Goal: Transaction & Acquisition: Purchase product/service

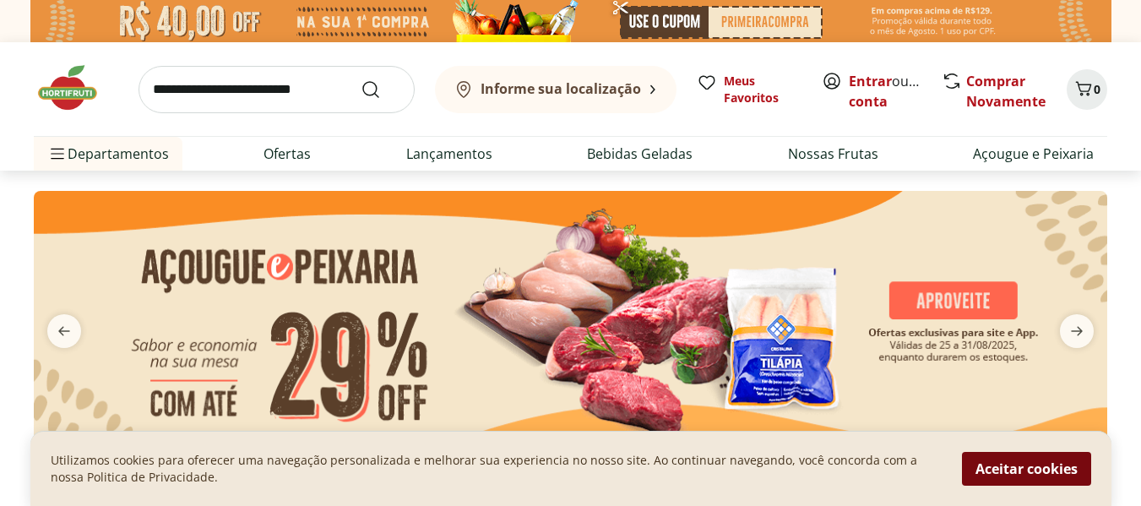
click at [1034, 474] on button "Aceitar cookies" at bounding box center [1026, 469] width 129 height 34
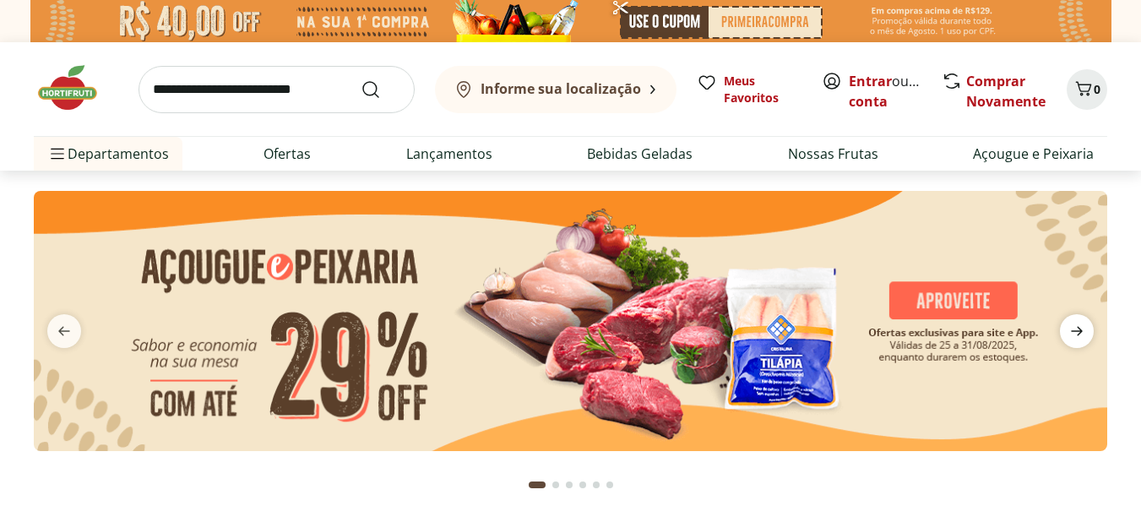
click at [1075, 327] on icon "next" at bounding box center [1077, 331] width 20 height 20
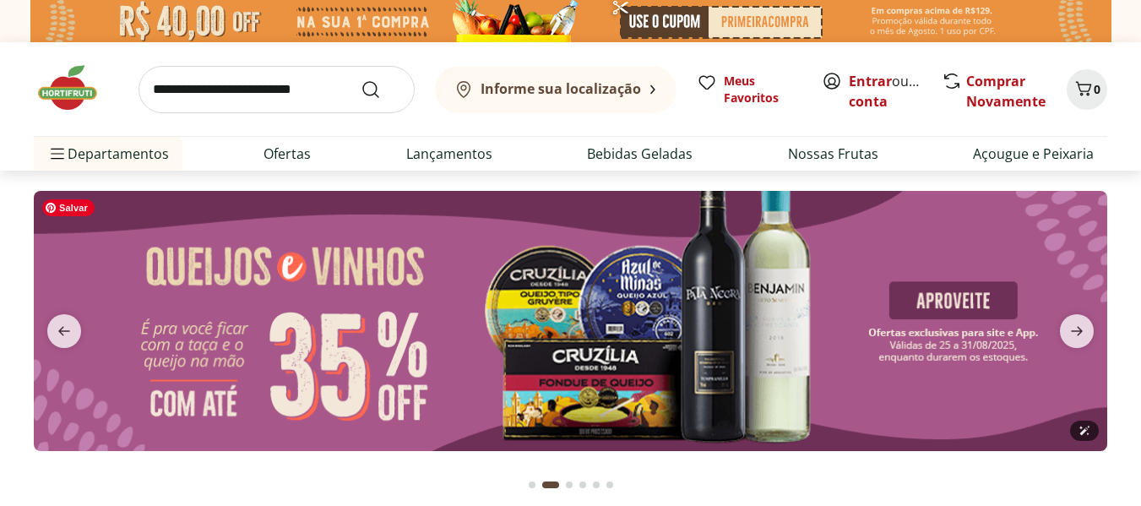
click at [335, 390] on img at bounding box center [571, 321] width 1074 height 260
select select "**********"
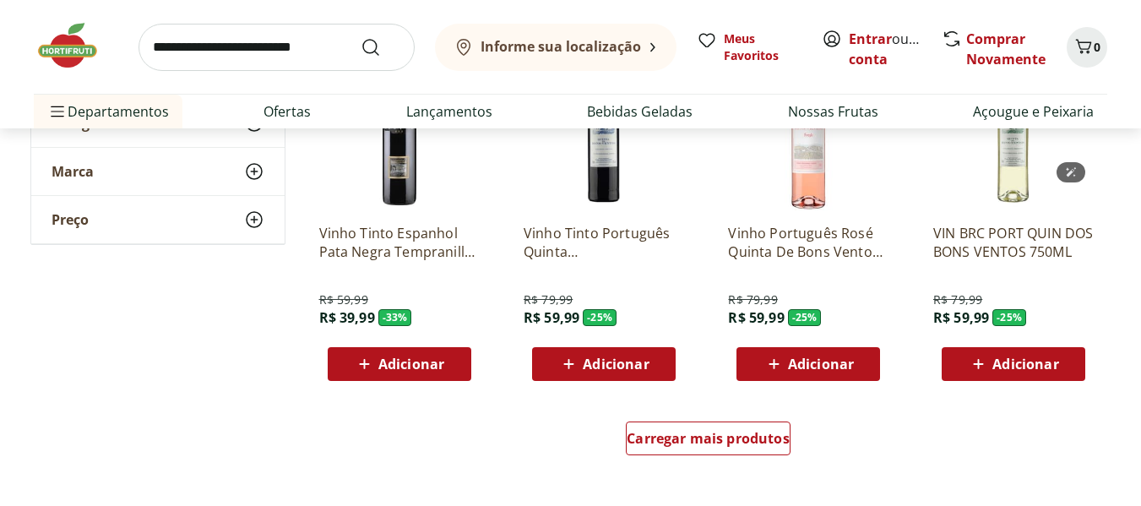
scroll to position [1014, 0]
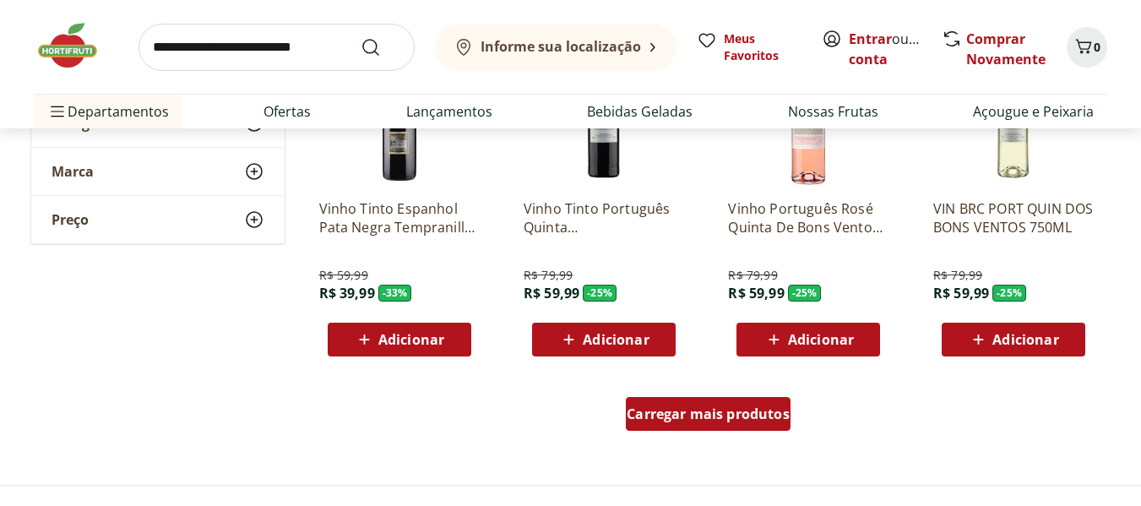
click at [666, 423] on div "Carregar mais produtos" at bounding box center [708, 414] width 165 height 34
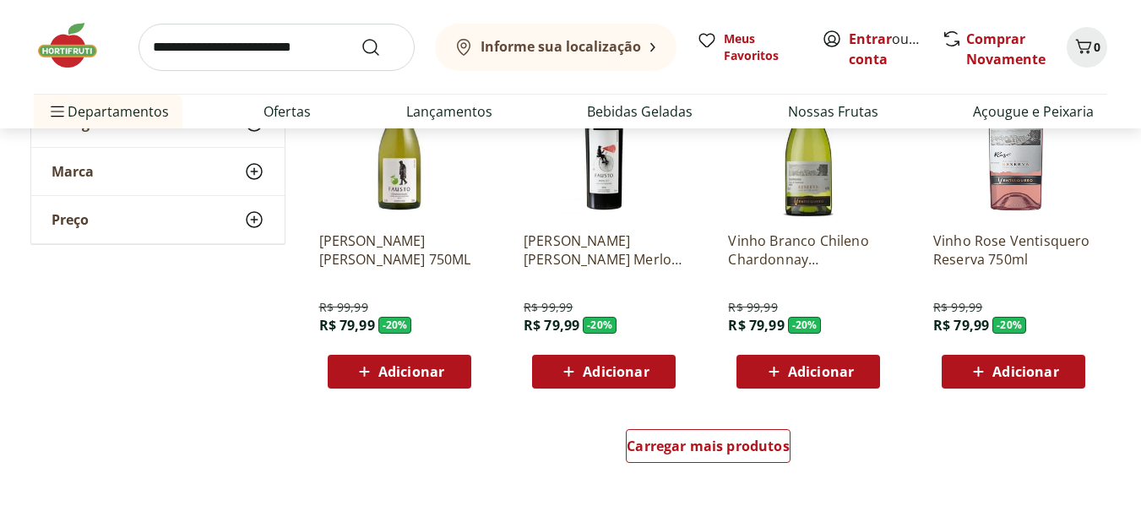
scroll to position [2112, 0]
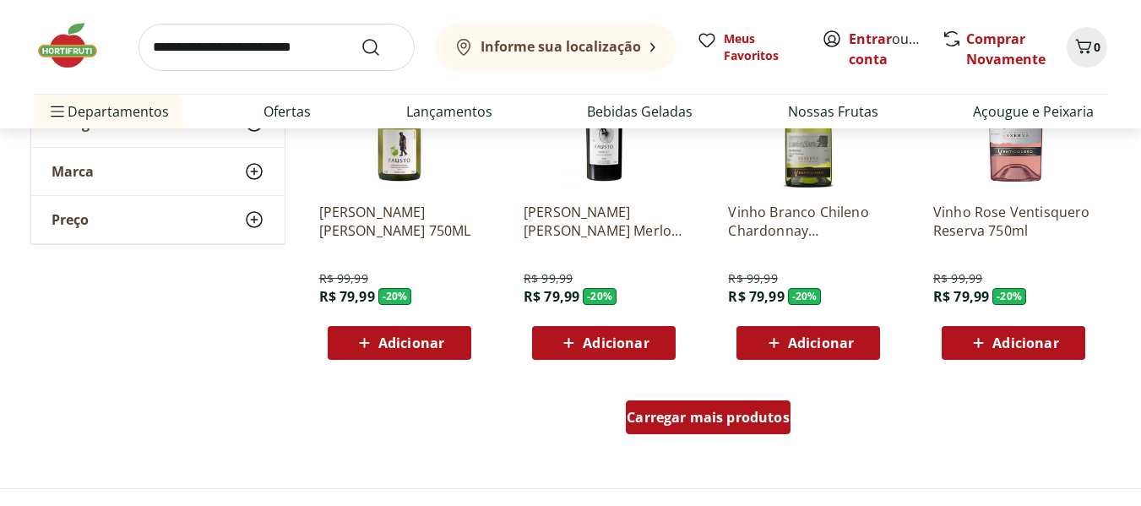
click at [739, 413] on span "Carregar mais produtos" at bounding box center [708, 418] width 163 height 14
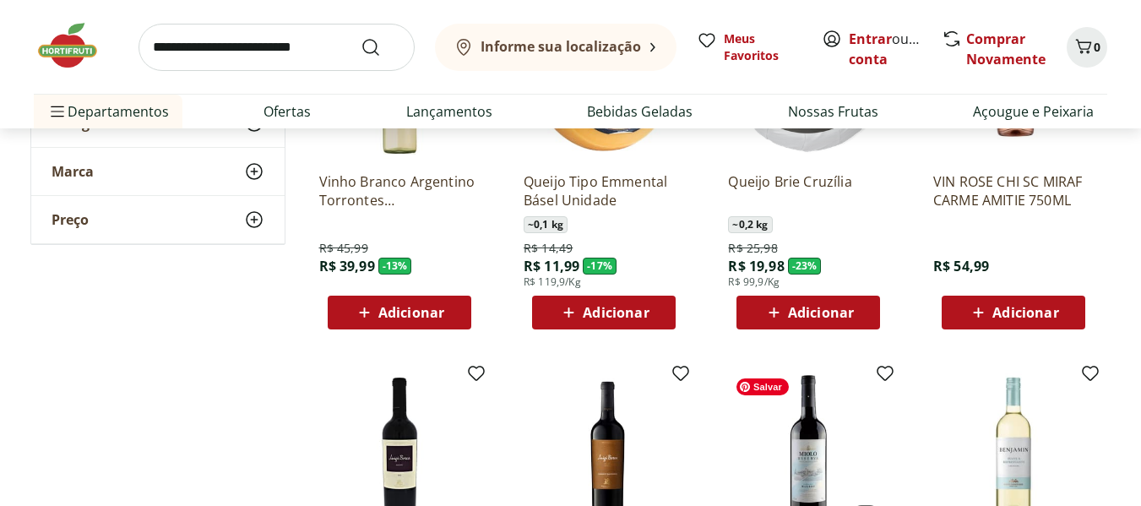
scroll to position [2788, 0]
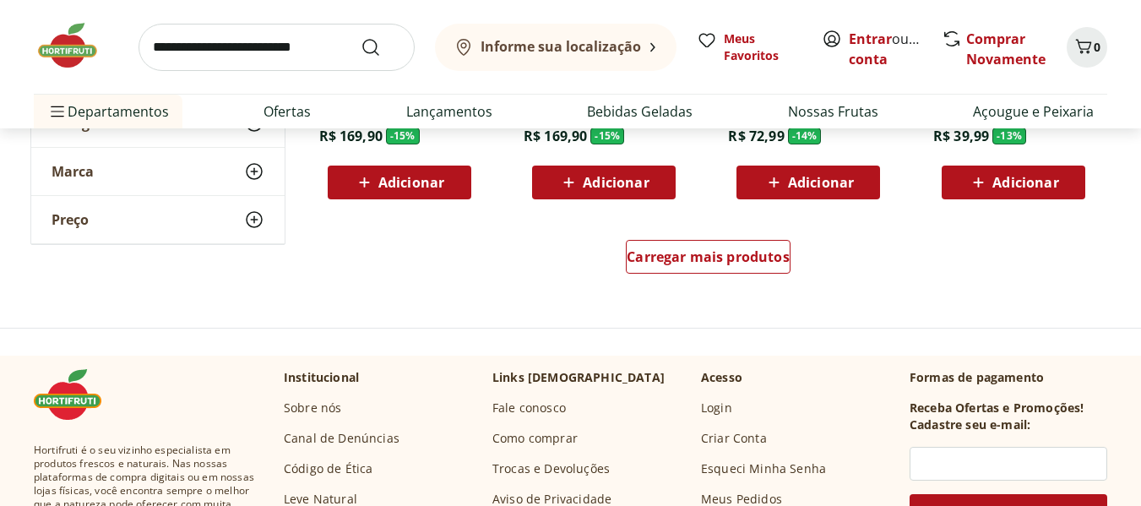
scroll to position [3379, 0]
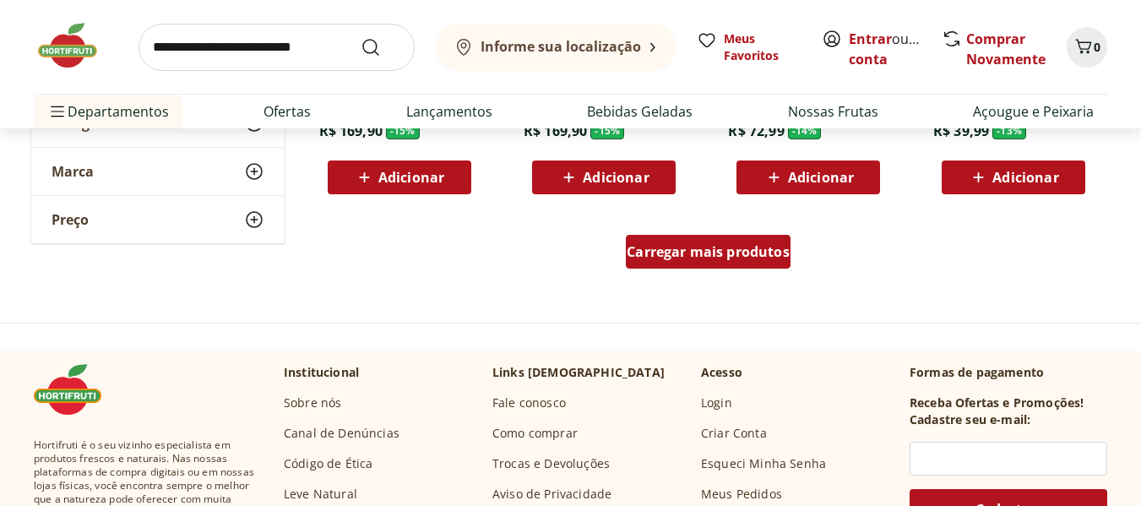
click at [742, 262] on div "Carregar mais produtos" at bounding box center [708, 252] width 165 height 34
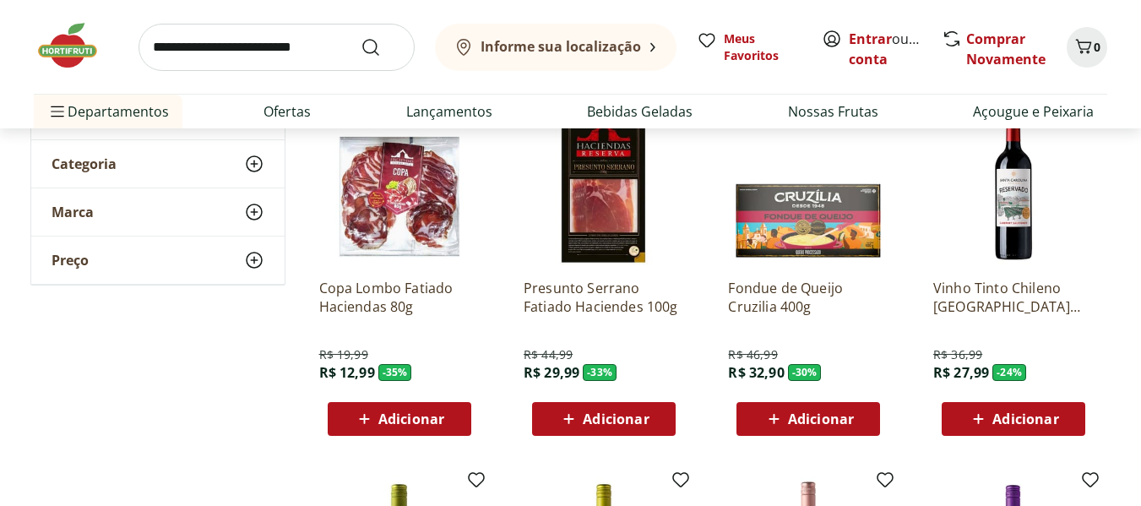
scroll to position [0, 0]
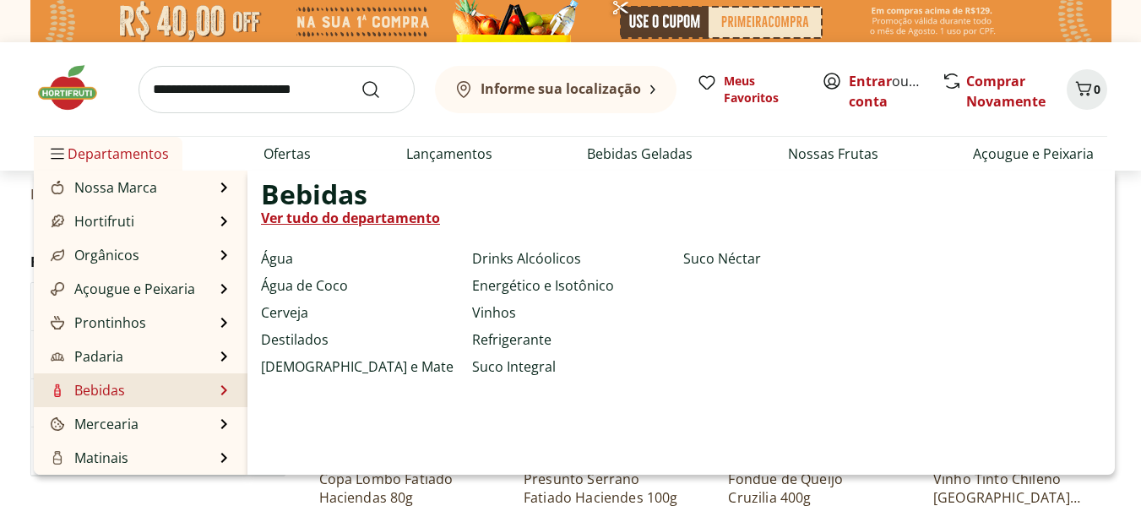
click at [107, 392] on link "Bebidas" at bounding box center [86, 390] width 78 height 20
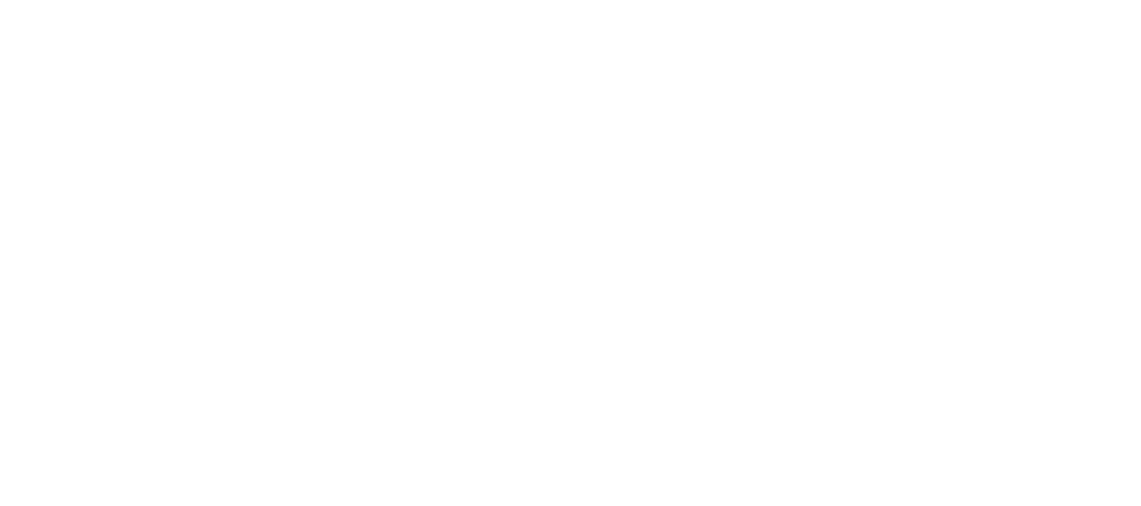
select select "**********"
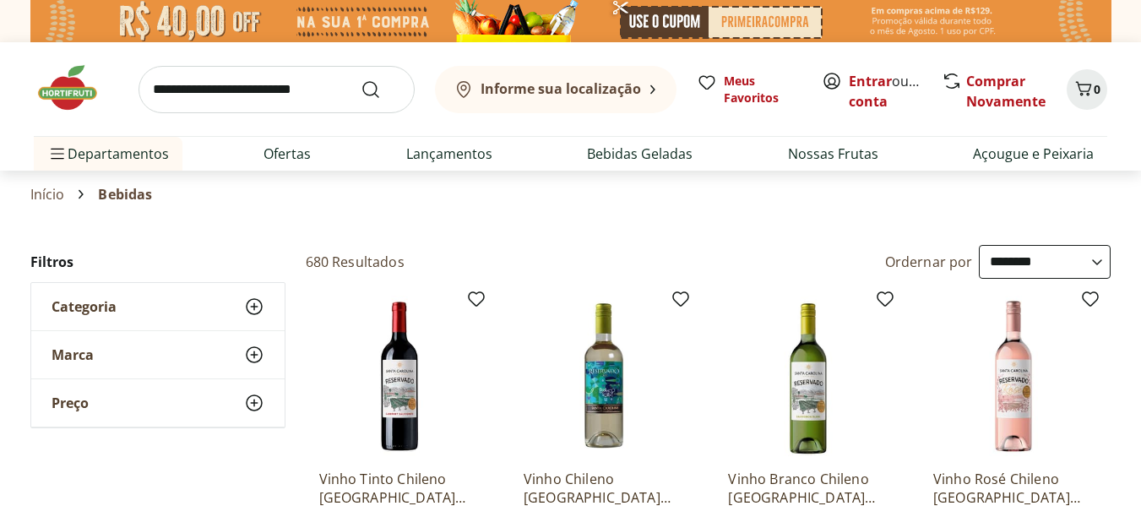
click at [250, 305] on icon at bounding box center [254, 306] width 20 height 20
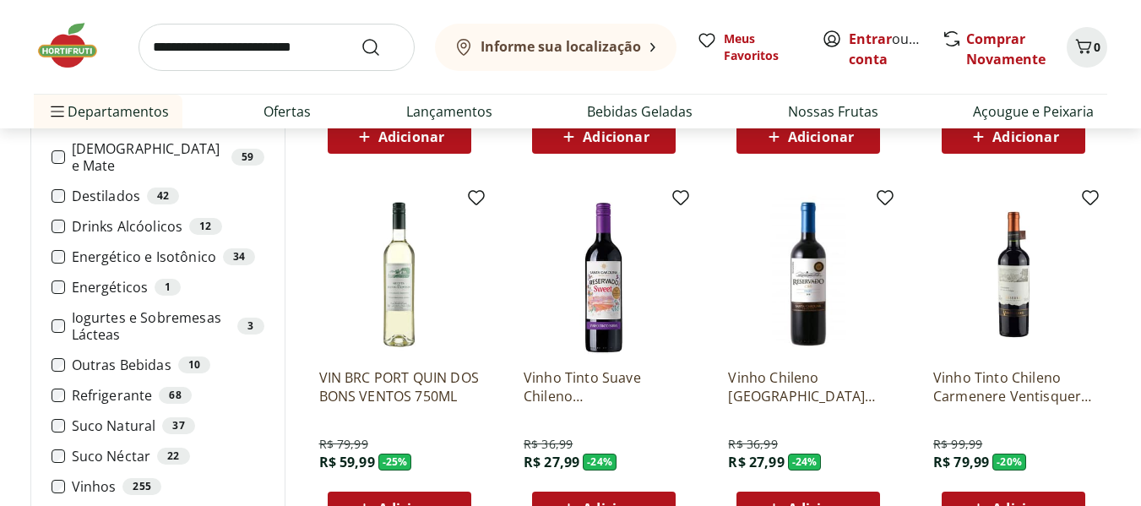
scroll to position [929, 0]
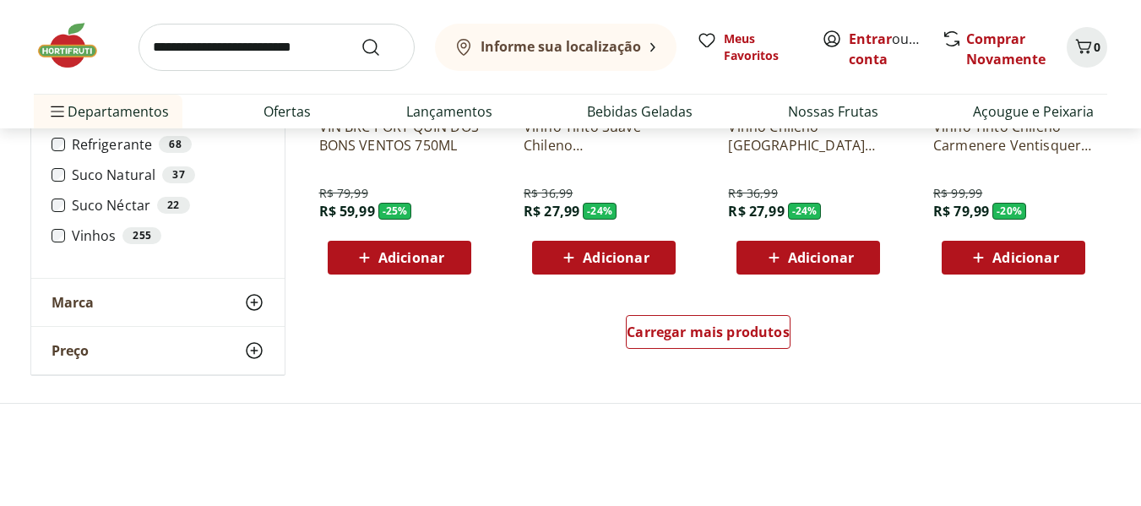
scroll to position [1098, 0]
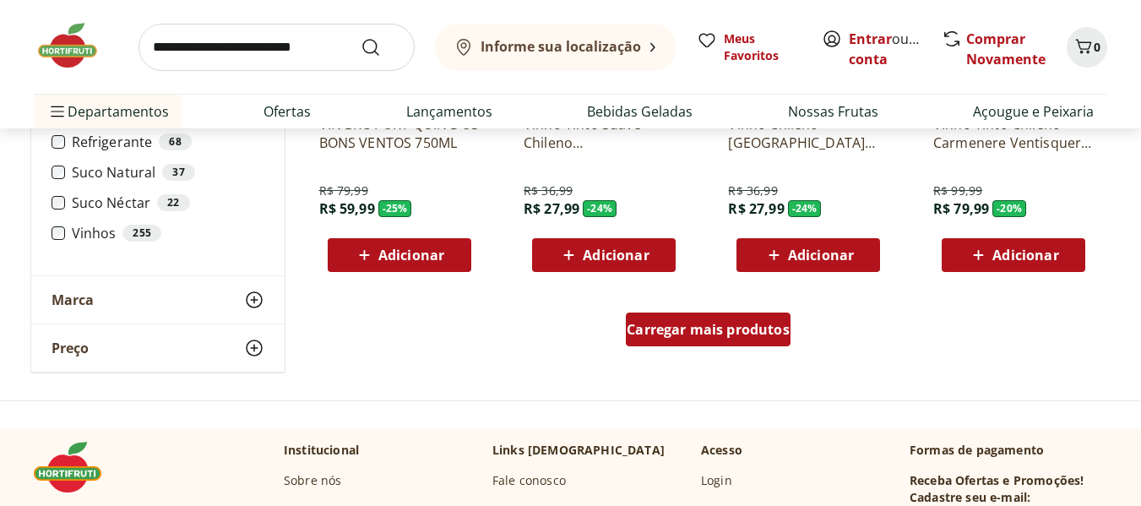
click at [729, 334] on span "Carregar mais produtos" at bounding box center [708, 330] width 163 height 14
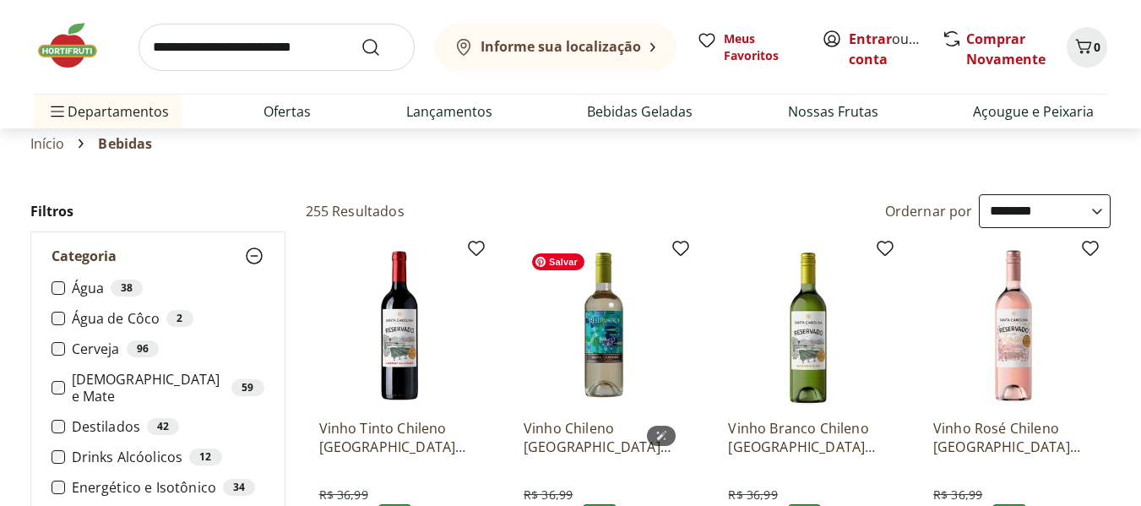
scroll to position [0, 0]
